Goal: Check status: Check status

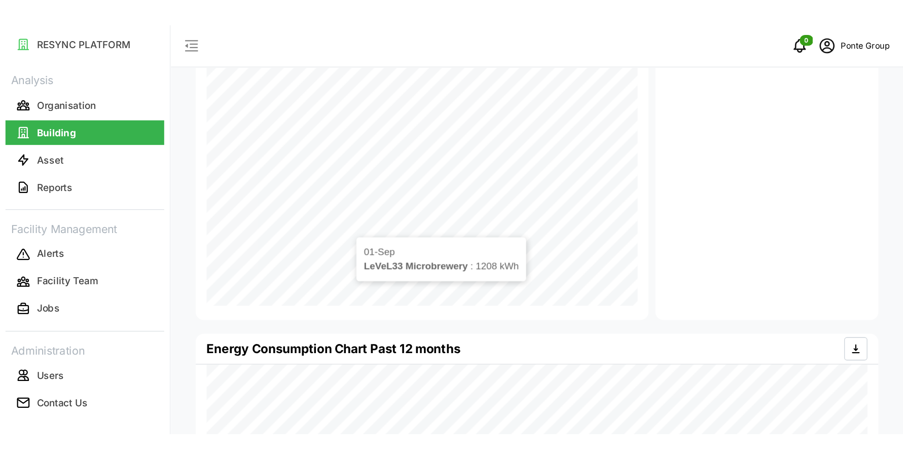
scroll to position [392, 0]
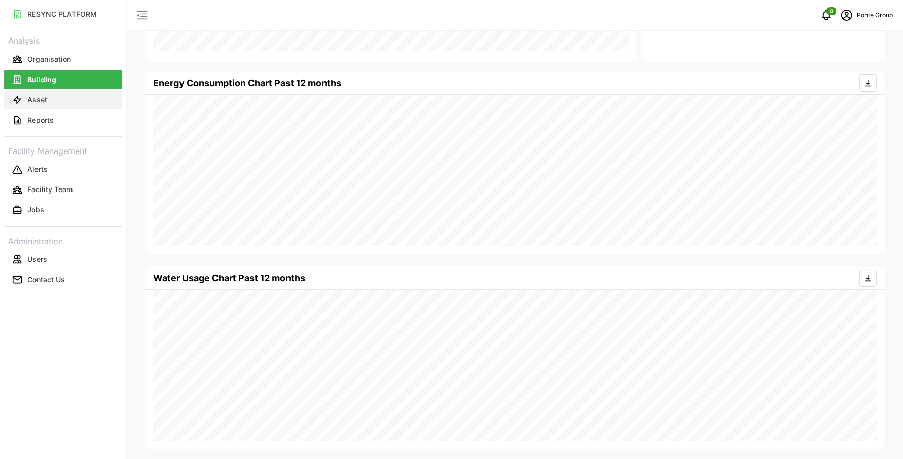
click at [46, 92] on button "Asset" at bounding box center [63, 100] width 118 height 18
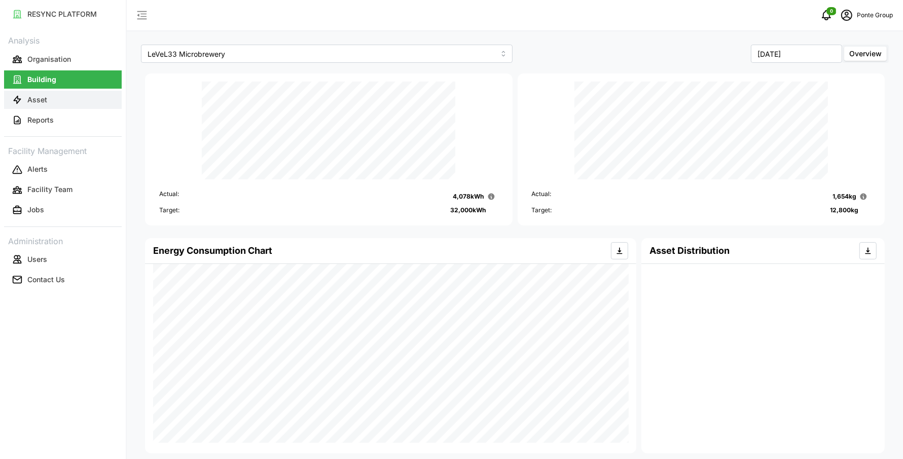
click at [34, 104] on p "Asset" at bounding box center [37, 100] width 20 height 10
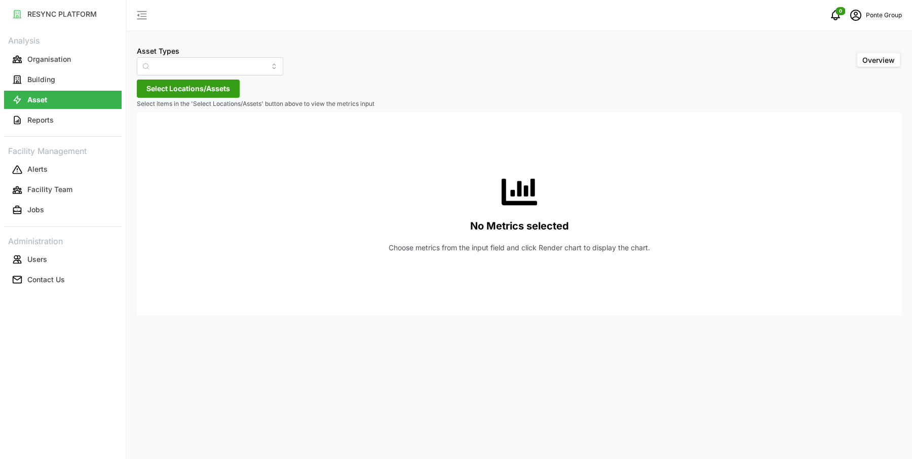
type input "Air Handling Unit"
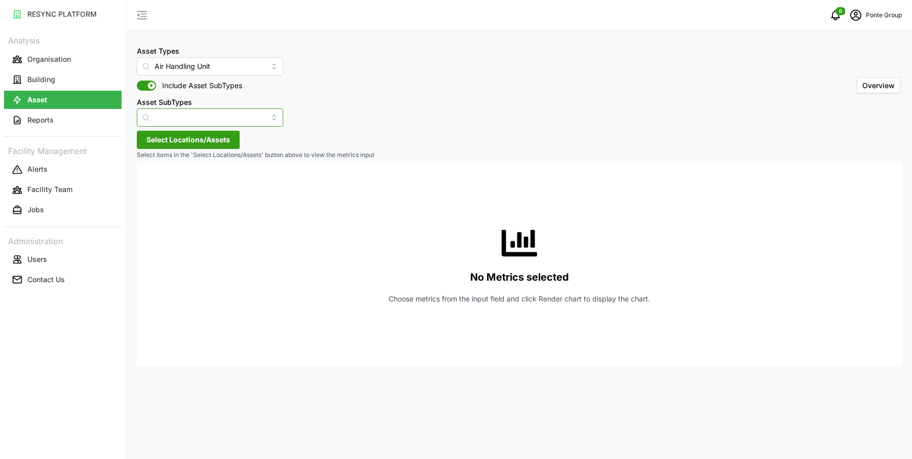
click at [225, 118] on input "Asset SubTypes" at bounding box center [210, 117] width 146 height 18
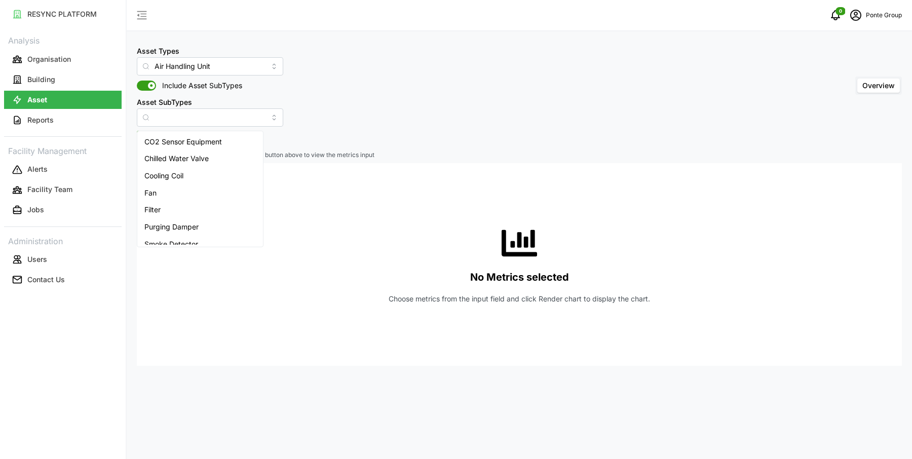
click at [404, 117] on div "Asset Types Air Handling Unit Include Asset SubTypes Asset SubTypes Overview" at bounding box center [519, 86] width 765 height 82
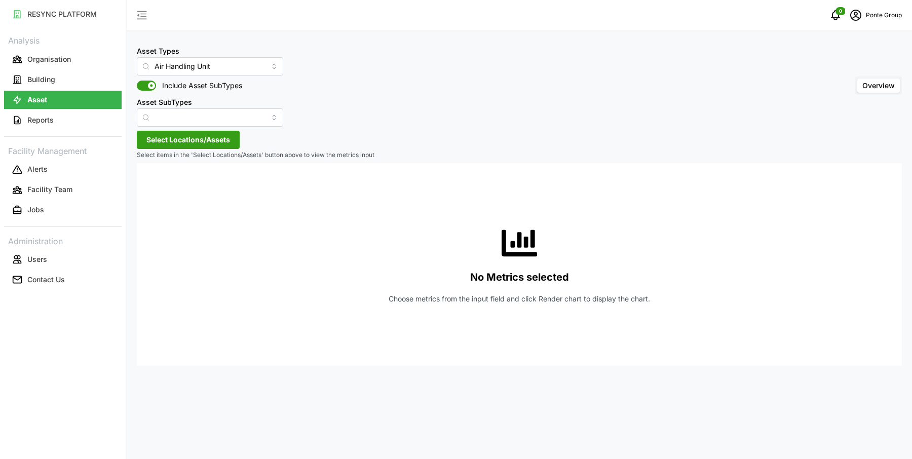
click at [196, 143] on span "Select Locations/Assets" at bounding box center [188, 139] width 84 height 17
click at [160, 184] on span "Select MBFC" at bounding box center [162, 186] width 7 height 7
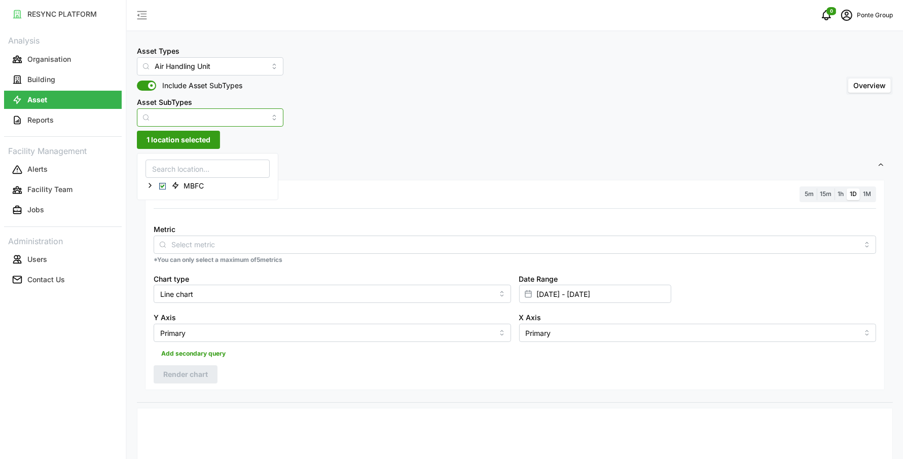
click at [220, 123] on input "Asset SubTypes" at bounding box center [210, 117] width 146 height 18
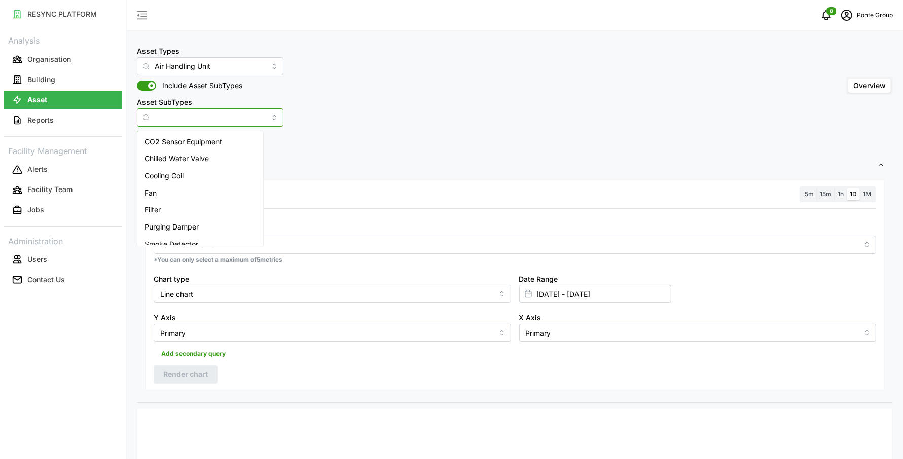
scroll to position [8, 0]
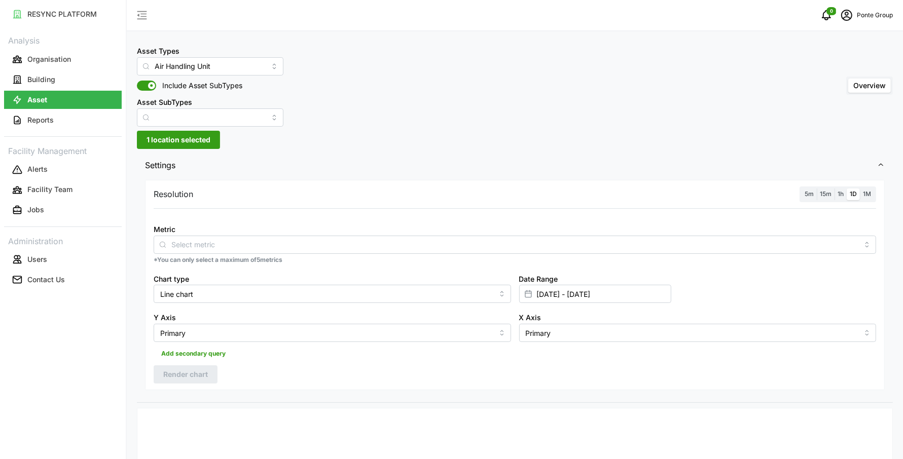
click at [405, 114] on div "Asset Types Air Handling Unit Include Asset SubTypes Asset SubTypes Overview" at bounding box center [515, 86] width 756 height 82
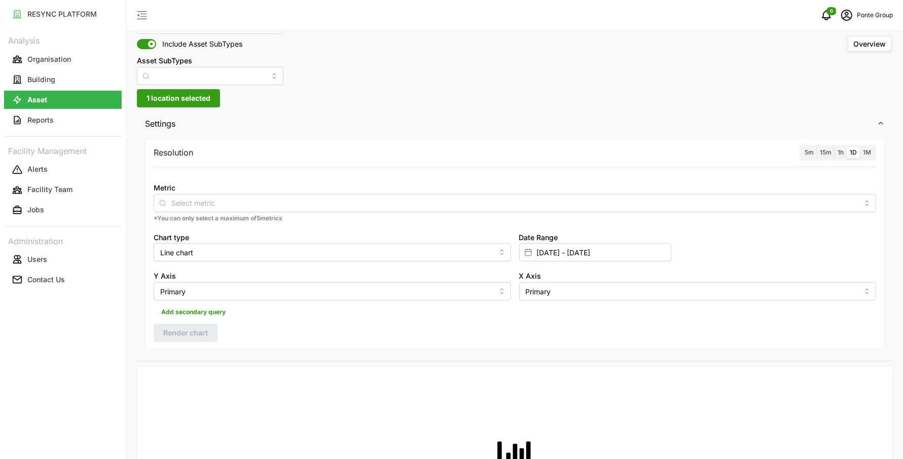
scroll to position [0, 0]
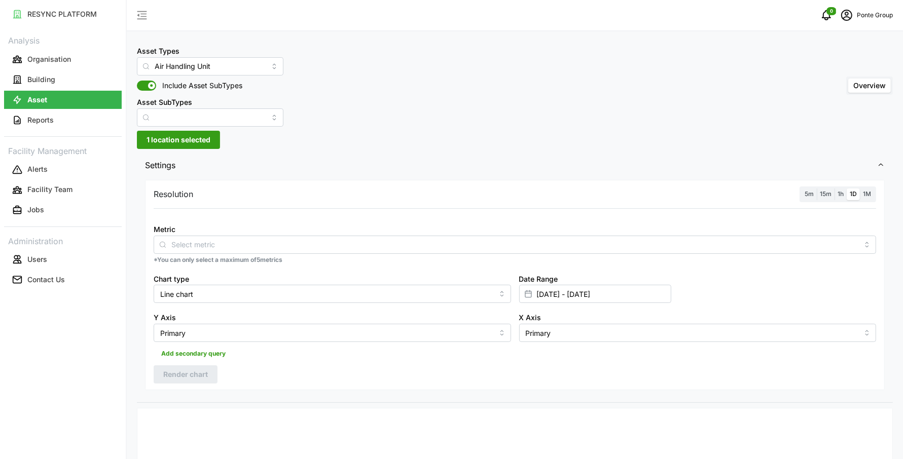
click at [840, 193] on span "1h" at bounding box center [840, 194] width 6 height 8
click at [834, 189] on input "1h" at bounding box center [834, 189] width 0 height 0
click at [435, 240] on input "Metric" at bounding box center [514, 244] width 687 height 11
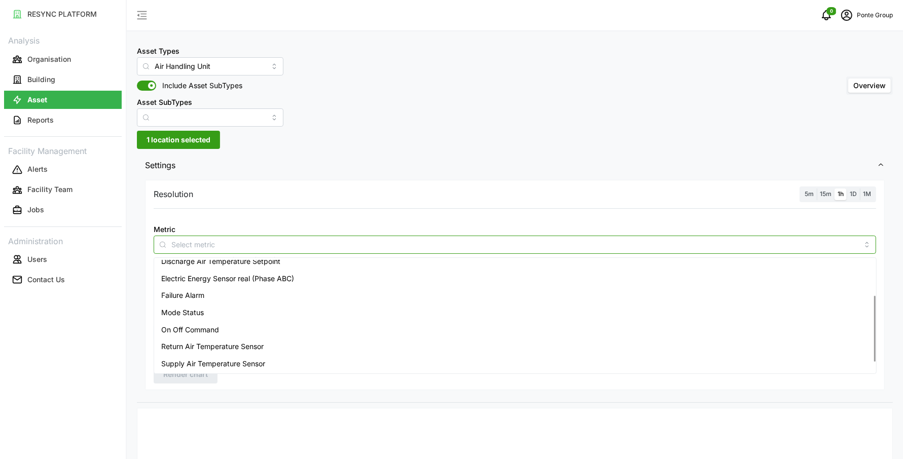
scroll to position [76, 0]
click at [246, 331] on span "Return Air Temperature Sensor" at bounding box center [212, 328] width 102 height 11
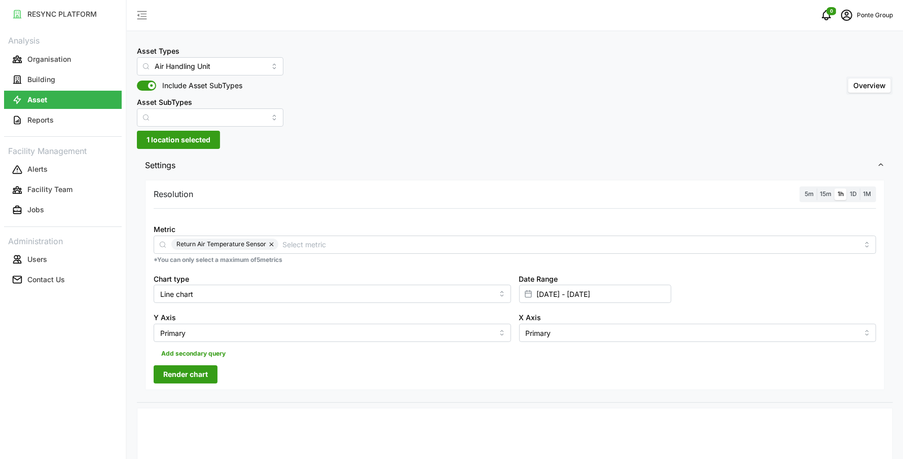
click at [530, 201] on div "Resolution 5m 15m 1h 1D 1M" at bounding box center [515, 195] width 722 height 16
click at [553, 294] on input "04 Sep 2025 - 04 Sep 2025" at bounding box center [595, 294] width 152 height 18
click at [540, 138] on button "button" at bounding box center [537, 146] width 18 height 18
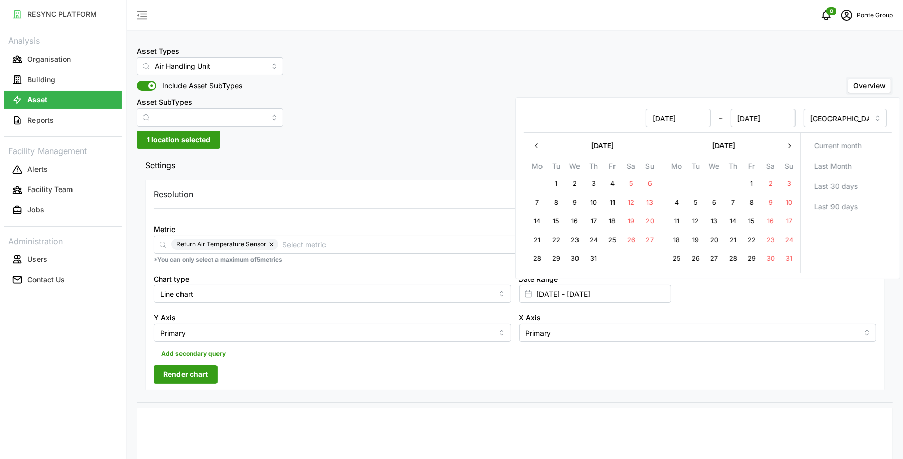
click at [675, 257] on button "25" at bounding box center [676, 259] width 18 height 18
type input "25 Aug 2025 - 04 Sep 2025"
type input "25 Aug 2025"
click at [791, 256] on button "31" at bounding box center [789, 259] width 18 height 18
type input "25 Aug 2025 - 31 Aug 2025"
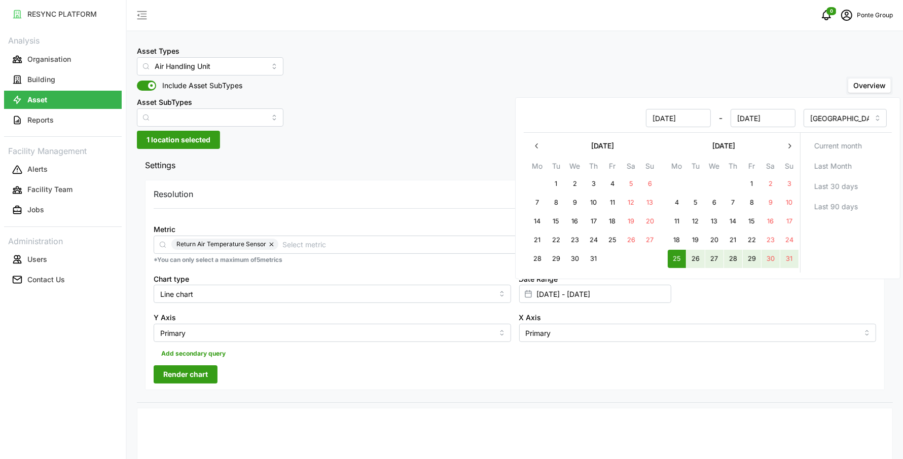
type input "31 Aug 2025"
click at [379, 360] on div "Resolution 5m 15m 1h 1D 1M Metric Return Air Temperature Sensor *You can only s…" at bounding box center [514, 285] width 739 height 210
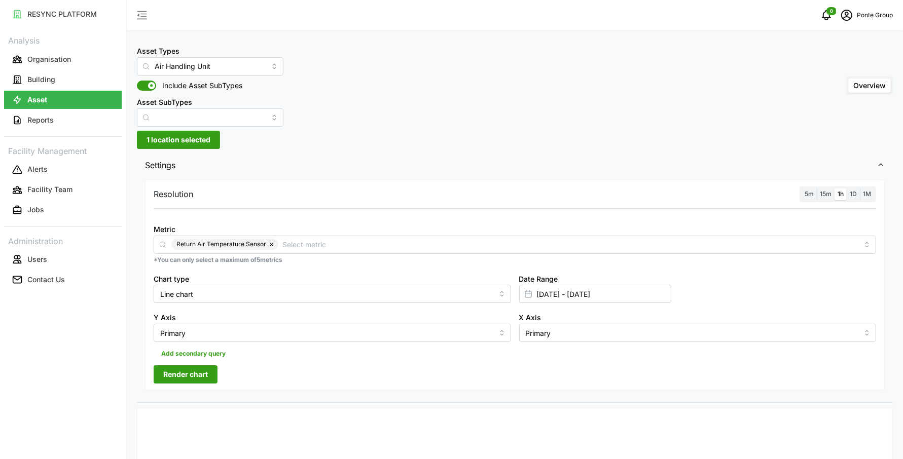
click at [196, 377] on span "Render chart" at bounding box center [185, 374] width 45 height 17
click at [239, 62] on input "Air Handling Unit" at bounding box center [210, 66] width 146 height 18
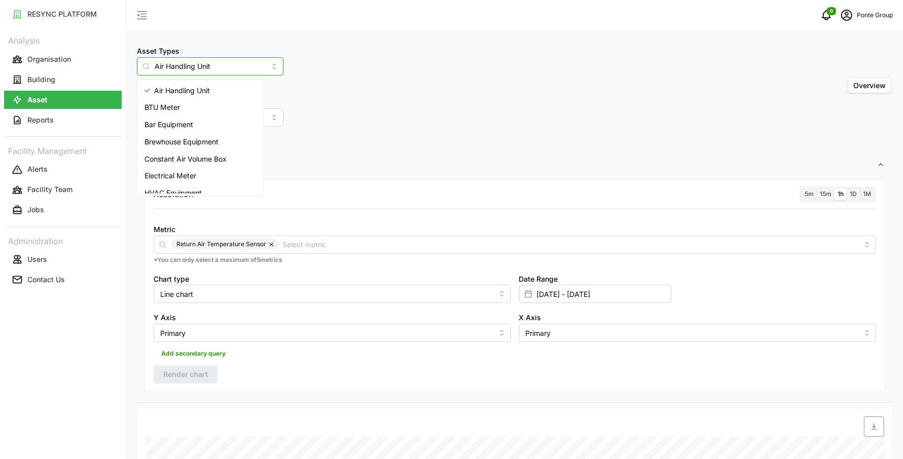
click at [239, 62] on input "Air Handling Unit" at bounding box center [210, 66] width 146 height 18
click at [279, 70] on div "Asset Types Air Handling Unit Include Asset SubTypes Asset SubTypes Overview" at bounding box center [515, 86] width 756 height 82
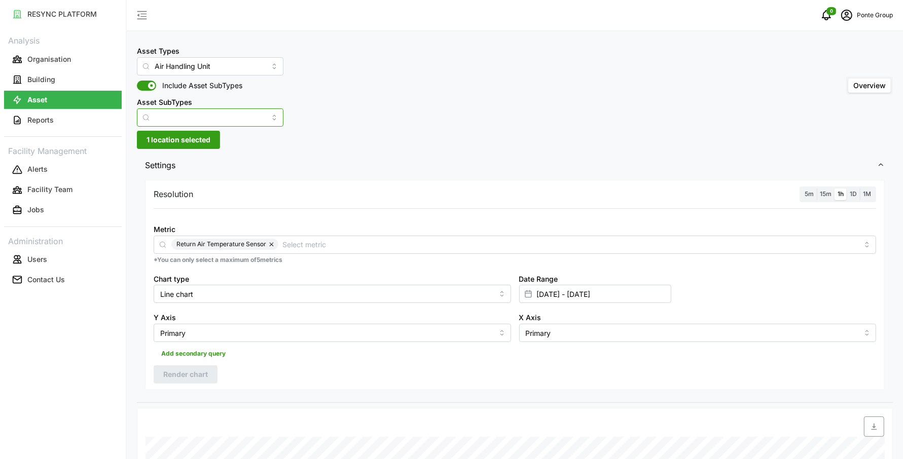
click at [233, 115] on input "Asset SubTypes" at bounding box center [210, 117] width 146 height 18
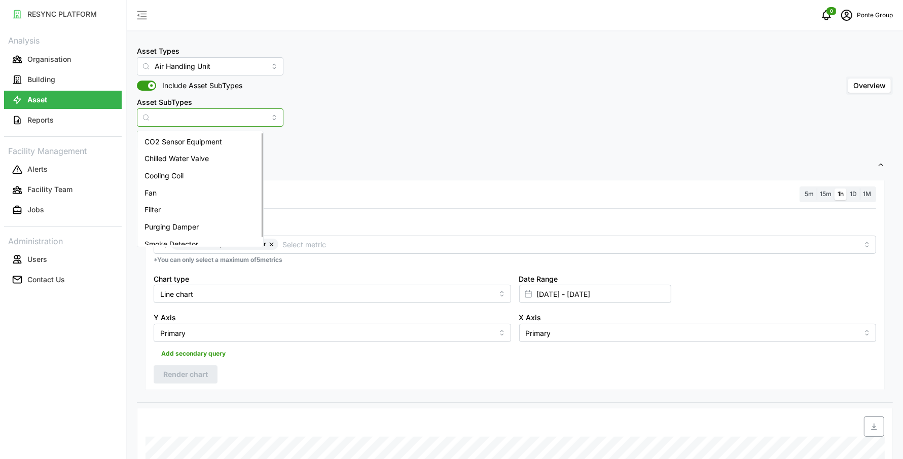
scroll to position [8, 0]
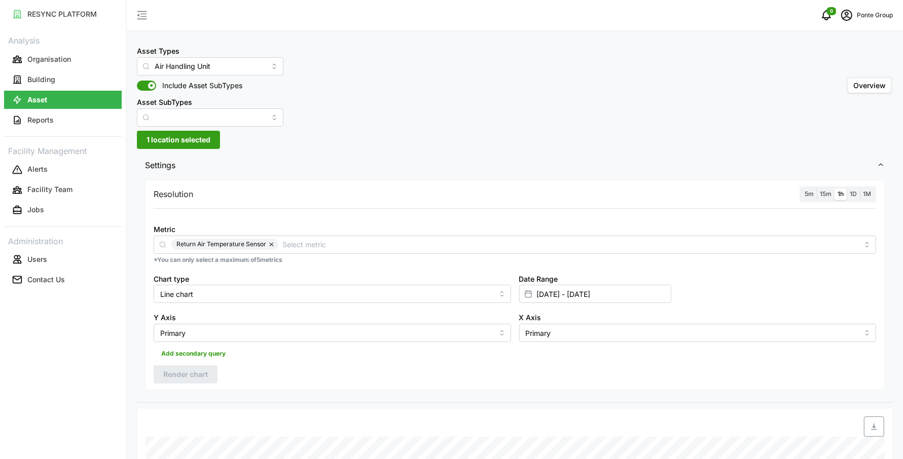
click at [308, 98] on div "Asset Types Air Handling Unit Include Asset SubTypes Asset SubTypes Overview" at bounding box center [515, 86] width 756 height 82
click at [205, 133] on span "1 location selected" at bounding box center [178, 139] width 64 height 17
click at [151, 181] on icon at bounding box center [150, 185] width 8 height 8
click at [165, 204] on div "LeVeL33 Microbrewery" at bounding box center [211, 200] width 130 height 15
click at [162, 202] on div "LeVeL33 Microbrewery" at bounding box center [211, 200] width 130 height 15
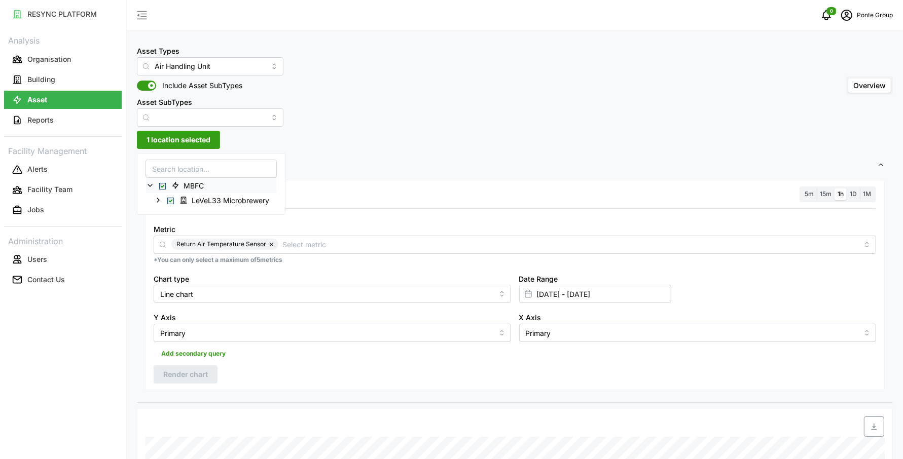
click at [415, 91] on div "Asset Types Air Handling Unit Include Asset SubTypes Asset SubTypes Overview" at bounding box center [515, 86] width 756 height 82
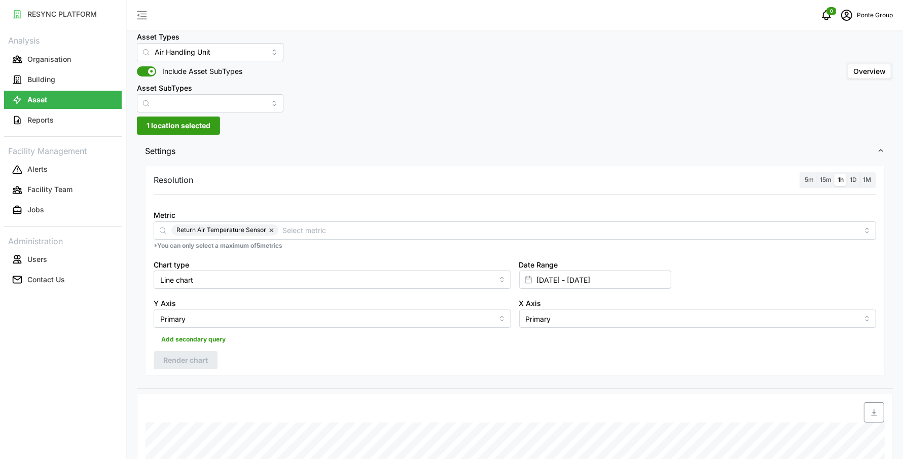
scroll to position [0, 0]
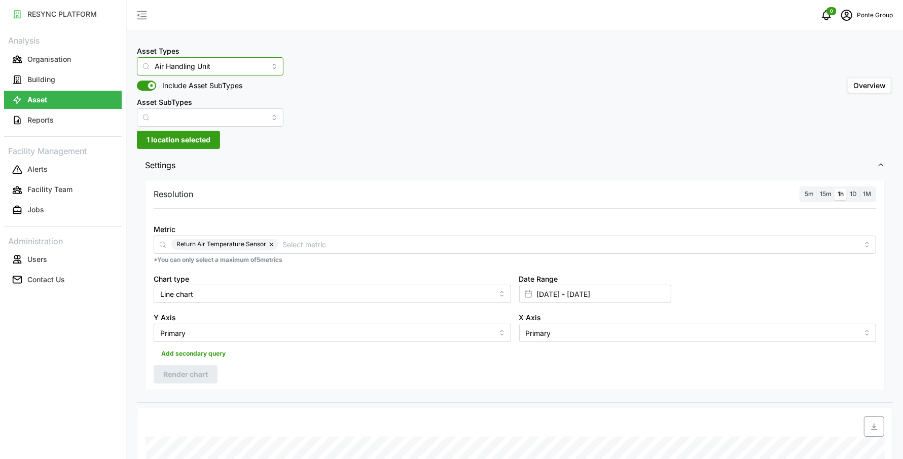
click at [236, 64] on input "Air Handling Unit" at bounding box center [210, 66] width 146 height 18
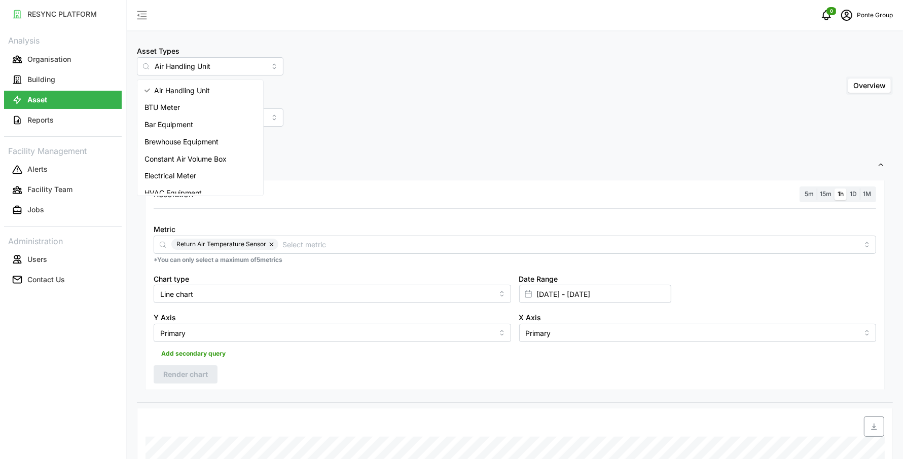
click at [414, 98] on div "Asset Types Air Handling Unit Include Asset SubTypes Asset SubTypes Overview" at bounding box center [515, 86] width 756 height 82
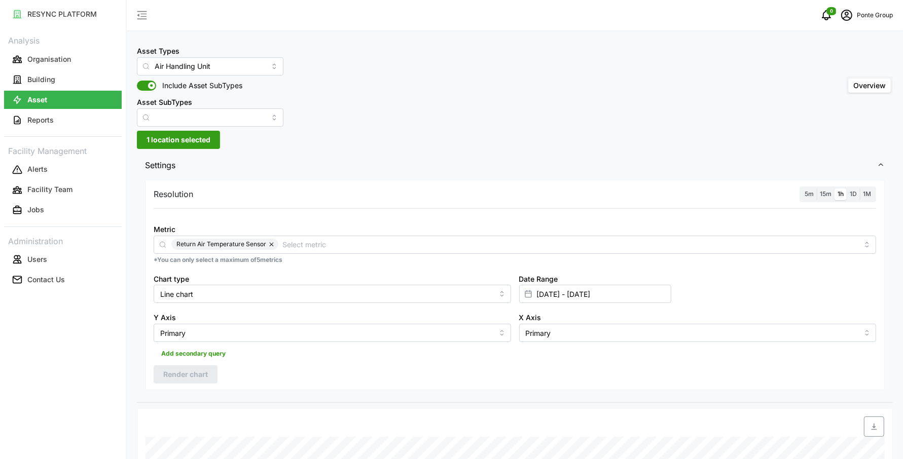
click at [51, 100] on button "Asset" at bounding box center [63, 100] width 118 height 18
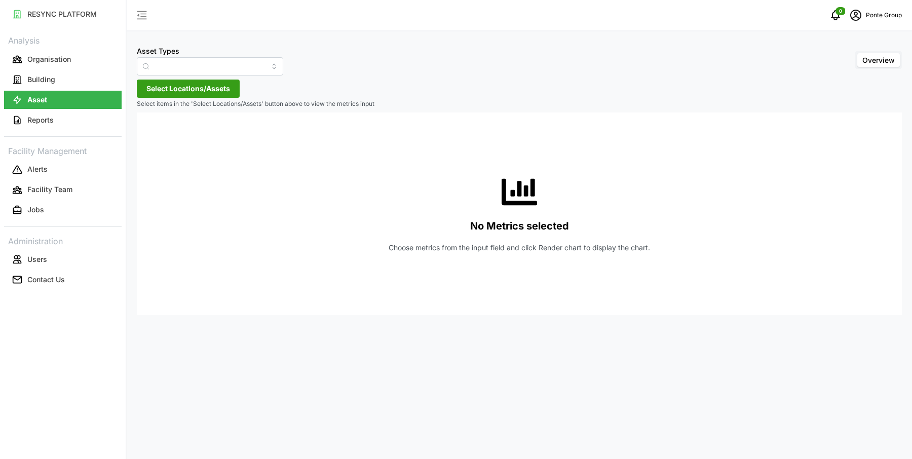
type input "Air Handling Unit"
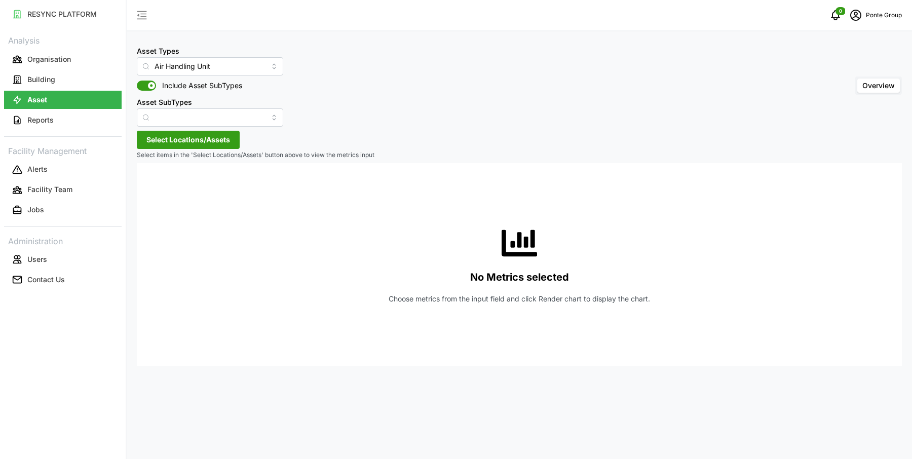
click at [542, 50] on div "Asset Types Air Handling Unit Include Asset SubTypes Asset SubTypes Overview" at bounding box center [519, 86] width 765 height 82
click at [216, 145] on span "Select Locations/Assets" at bounding box center [188, 139] width 84 height 17
click at [163, 184] on span "Select MBFC" at bounding box center [162, 186] width 7 height 7
